Goal: Navigation & Orientation: Find specific page/section

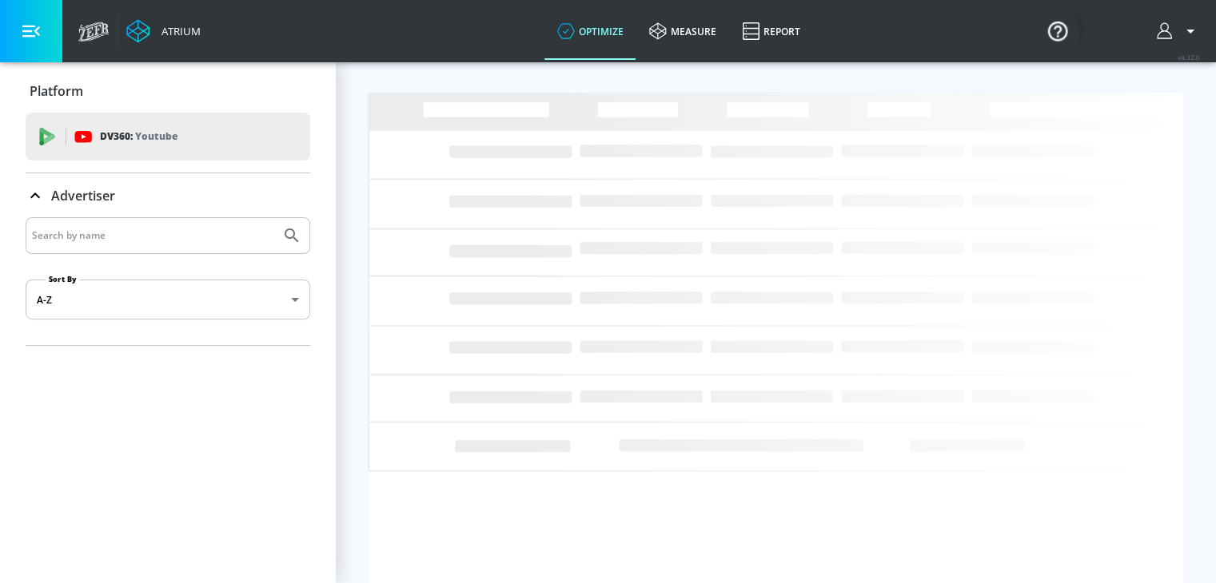
click at [690, 38] on link "measure" at bounding box center [682, 31] width 93 height 58
